Goal: Information Seeking & Learning: Learn about a topic

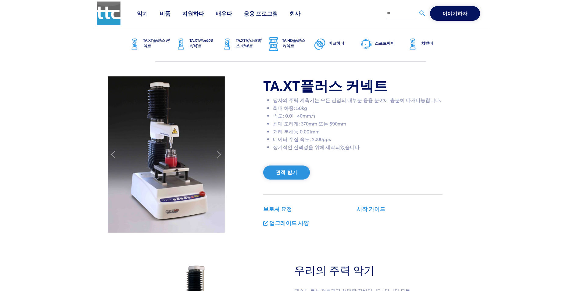
click at [377, 122] on li "최대 조리개: 370mm 또는 590mm" at bounding box center [358, 124] width 170 height 8
drag, startPoint x: 274, startPoint y: 131, endPoint x: 298, endPoint y: 130, distance: 23.5
click at [298, 130] on font "거리 분해능 0.001mm" at bounding box center [296, 131] width 47 height 7
drag, startPoint x: 299, startPoint y: 132, endPoint x: 322, endPoint y: 134, distance: 22.6
click at [322, 134] on li "거리 분해능 0.001mm" at bounding box center [358, 131] width 170 height 8
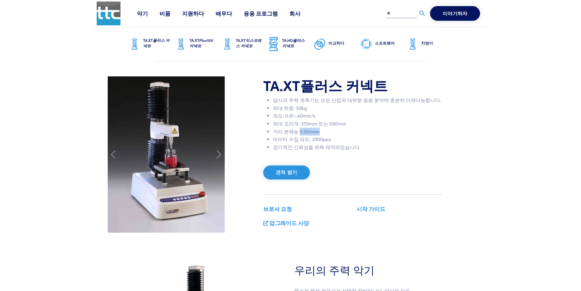
copy font "0.001mm"
click at [348, 157] on div "TA.XT 플러스 커넥트 당사의 주력 계측기는 모든 산업의 대부분 응용 분야에 충분히 다재다능합니다. 최대 하중: 50kg 속도: 0.01~4…" at bounding box center [353, 154] width 187 height 156
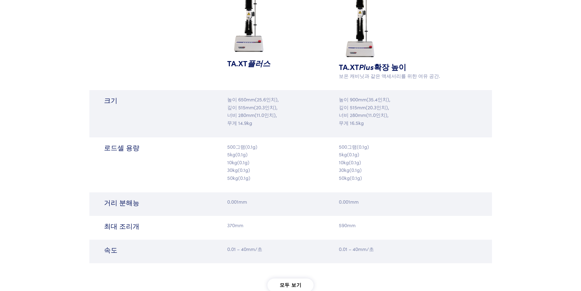
scroll to position [640, 0]
drag, startPoint x: 338, startPoint y: 249, endPoint x: 373, endPoint y: 249, distance: 34.8
click at [373, 249] on div "0.01 – 40mm/초" at bounding box center [391, 250] width 134 height 13
copy font "0.01 – 40mm/초"
click at [249, 246] on font "0.01 – 40mm/초" at bounding box center [244, 248] width 35 height 7
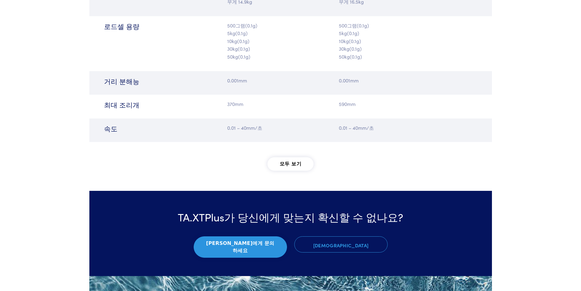
scroll to position [762, 0]
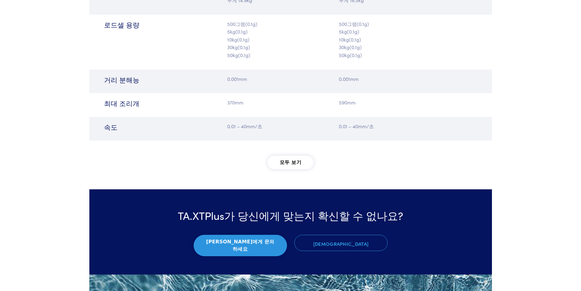
click at [290, 165] on font "모두 보기" at bounding box center [291, 162] width 22 height 6
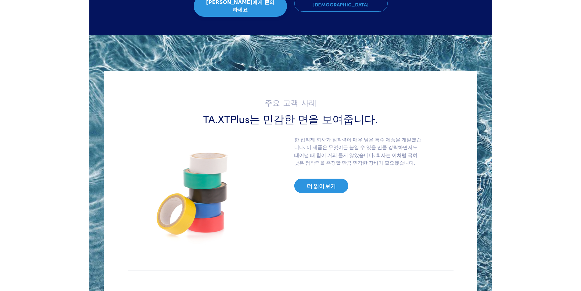
scroll to position [1281, 0]
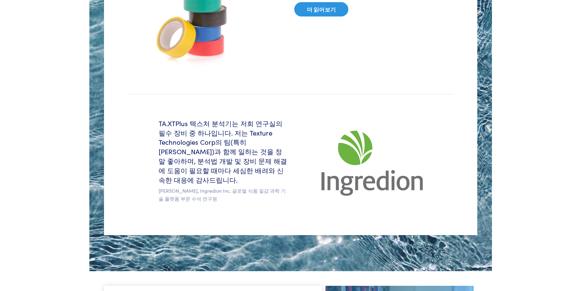
drag, startPoint x: 343, startPoint y: 115, endPoint x: 338, endPoint y: 109, distance: 8.1
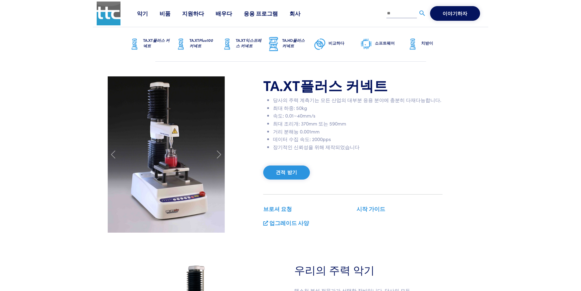
click at [282, 221] on font "업그레이드 사양" at bounding box center [289, 223] width 40 height 8
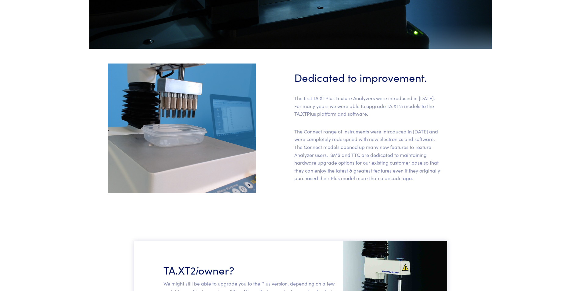
scroll to position [518, 0]
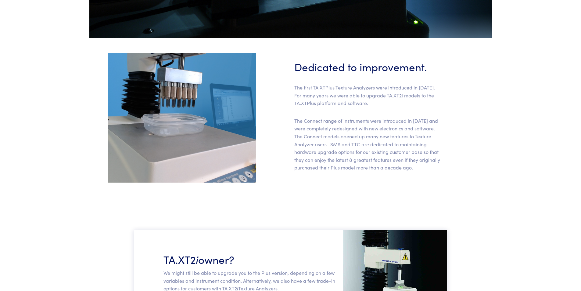
drag, startPoint x: 321, startPoint y: 143, endPoint x: 321, endPoint y: 138, distance: 4.3
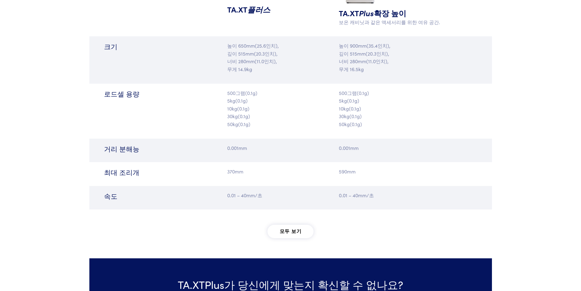
scroll to position [694, 0]
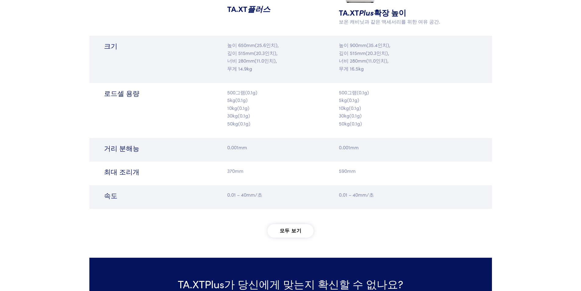
click at [296, 231] on font "모두 보기" at bounding box center [291, 230] width 22 height 6
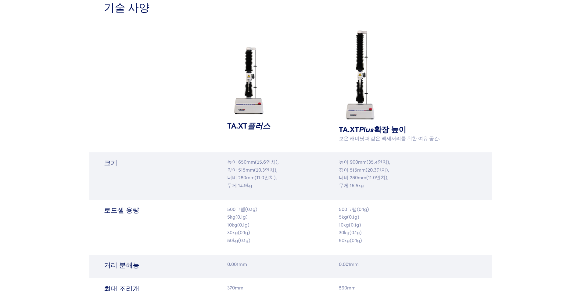
scroll to position [572, 0]
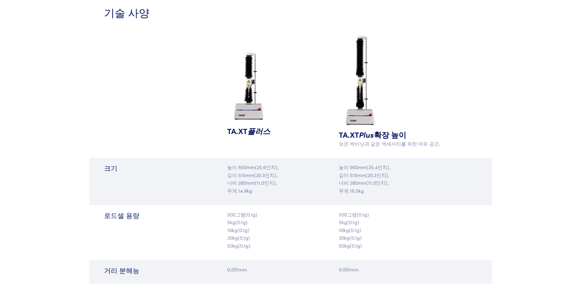
click at [301, 206] on div "로드셀 용량 500그램(0.1g) 5kg(0.1g) 10kg(0.1g) 30kg(0.1g) 50kg(0.1g) 500그램(0.1g) 5kg(0…" at bounding box center [290, 232] width 403 height 55
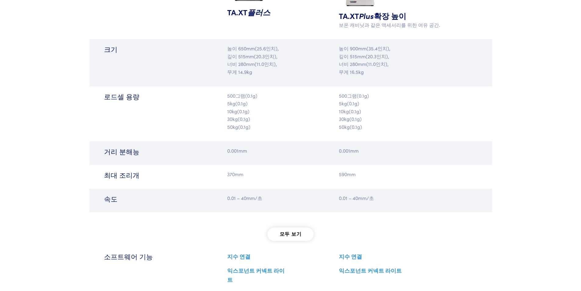
scroll to position [694, 0]
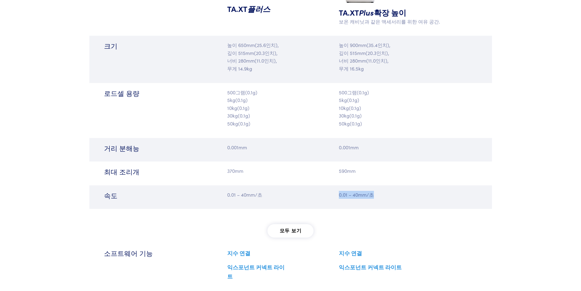
drag, startPoint x: 339, startPoint y: 195, endPoint x: 373, endPoint y: 194, distance: 33.9
click at [373, 194] on font "0.01 – 40mm/초" at bounding box center [356, 194] width 35 height 7
drag, startPoint x: 74, startPoint y: 193, endPoint x: 77, endPoint y: 190, distance: 4.5
